Goal: Information Seeking & Learning: Learn about a topic

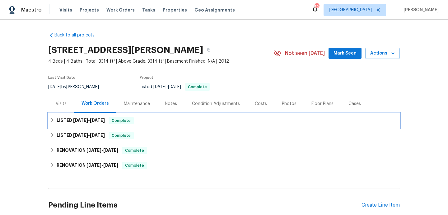
click at [173, 121] on div "LISTED [DATE] - [DATE] Complete" at bounding box center [224, 120] width 348 height 7
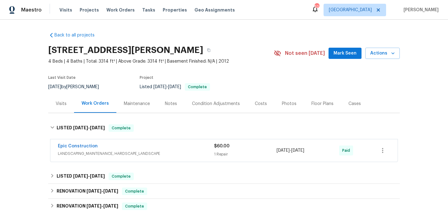
click at [176, 147] on div "Epic Construction" at bounding box center [136, 146] width 156 height 7
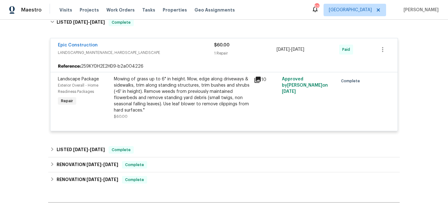
scroll to position [124, 0]
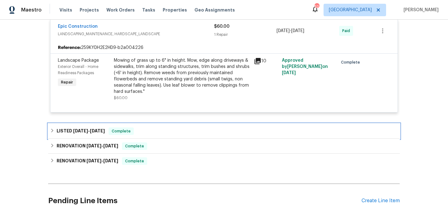
click at [173, 131] on div "LISTED [DATE] - [DATE] Complete" at bounding box center [224, 130] width 348 height 7
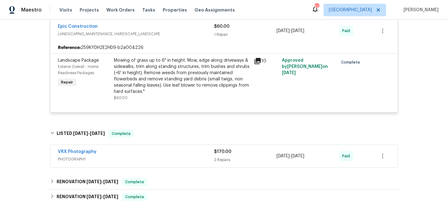
click at [180, 152] on div "VRX Photography" at bounding box center [136, 151] width 156 height 7
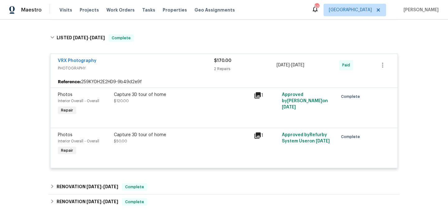
scroll to position [258, 0]
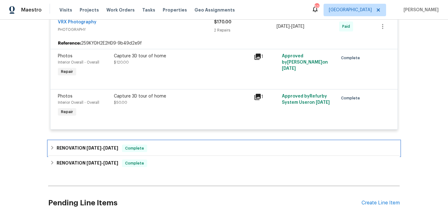
click at [178, 152] on div "RENOVATION [DATE] - [DATE] Complete" at bounding box center [224, 147] width 348 height 7
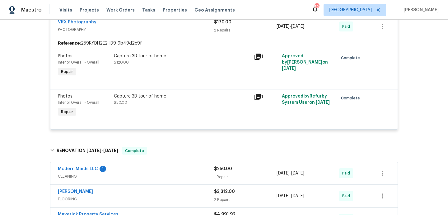
click at [185, 179] on span "CLEANING" at bounding box center [136, 176] width 156 height 6
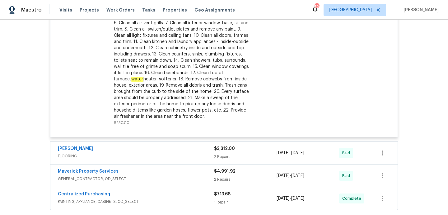
scroll to position [586, 0]
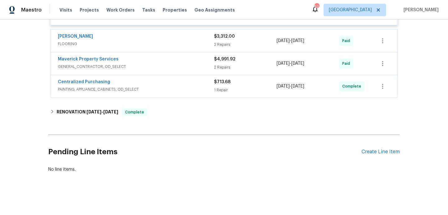
click at [176, 37] on div "[PERSON_NAME]" at bounding box center [136, 36] width 156 height 7
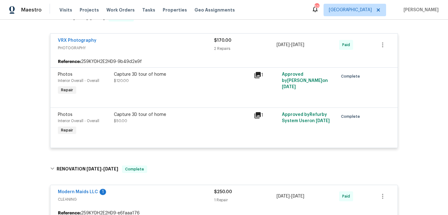
scroll to position [0, 0]
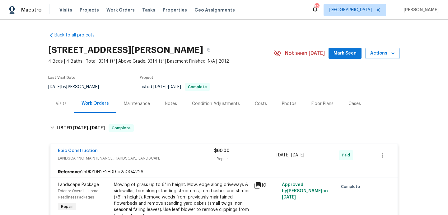
click at [65, 101] on div "Visits" at bounding box center [61, 103] width 11 height 6
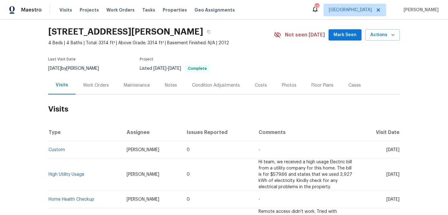
scroll to position [63, 0]
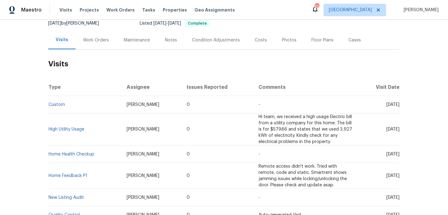
click at [65, 132] on td "High Utility Usage" at bounding box center [84, 129] width 73 height 32
click at [65, 130] on link "High Utility Usage" at bounding box center [67, 129] width 36 height 4
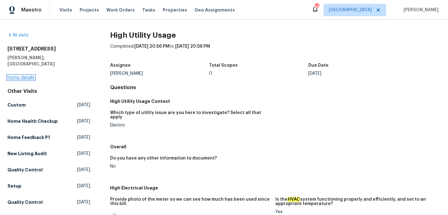
click at [17, 75] on link "Home details" at bounding box center [20, 77] width 27 height 4
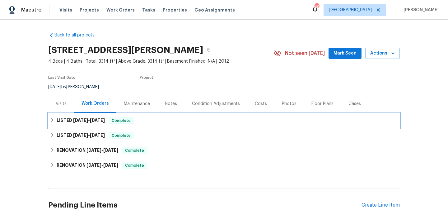
click at [159, 125] on div "LISTED [DATE] - [DATE] Complete" at bounding box center [224, 120] width 352 height 15
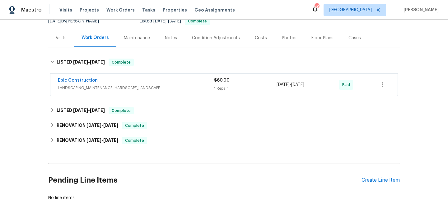
scroll to position [94, 0]
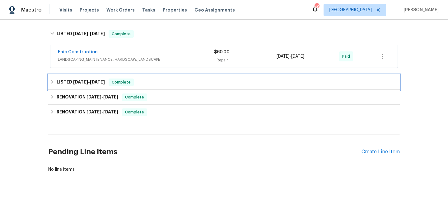
click at [170, 82] on div "LISTED [DATE] - [DATE] Complete" at bounding box center [224, 81] width 348 height 7
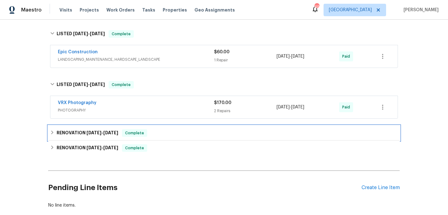
click at [181, 133] on div "RENOVATION [DATE] - [DATE] Complete" at bounding box center [224, 132] width 348 height 7
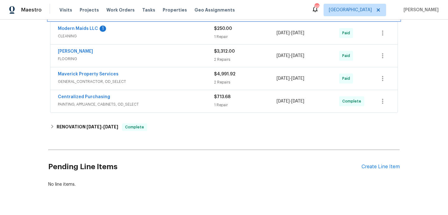
scroll to position [234, 0]
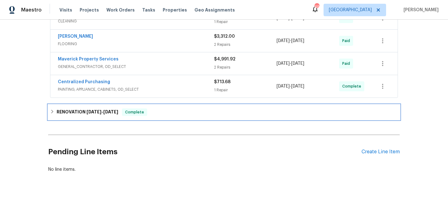
click at [178, 111] on div "RENOVATION [DATE] - [DATE] Complete" at bounding box center [224, 111] width 348 height 7
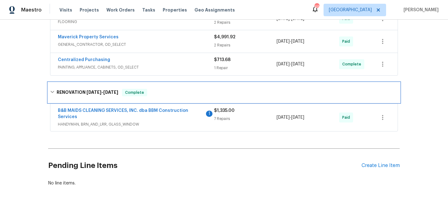
scroll to position [262, 0]
